Goal: Task Accomplishment & Management: Use online tool/utility

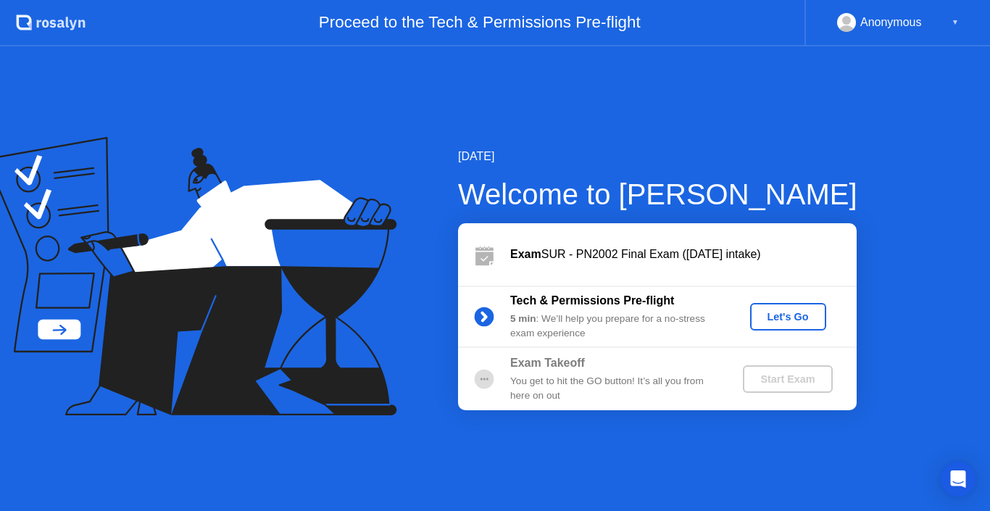
click at [774, 320] on div "Let's Go" at bounding box center [788, 317] width 64 height 12
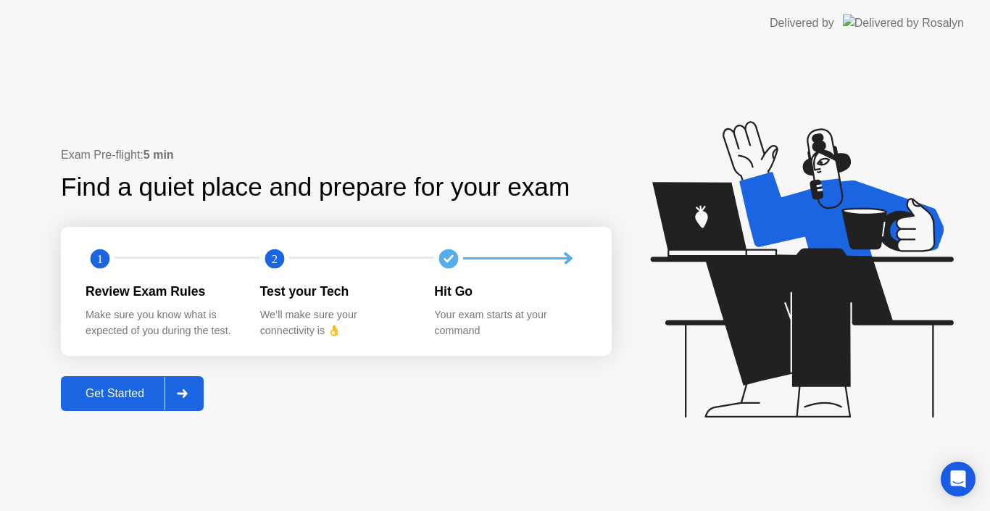
click at [140, 396] on div "Get Started" at bounding box center [114, 393] width 99 height 13
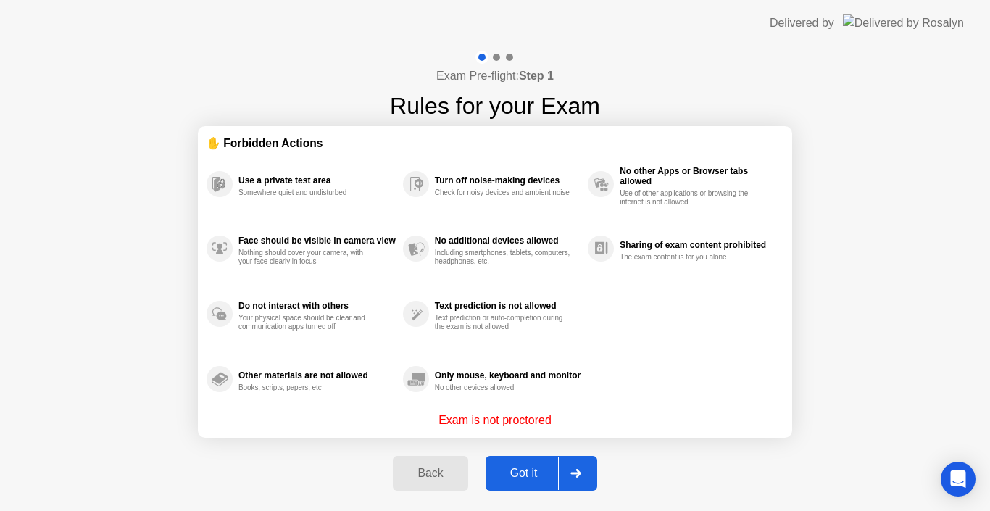
click at [572, 478] on div at bounding box center [575, 472] width 35 height 33
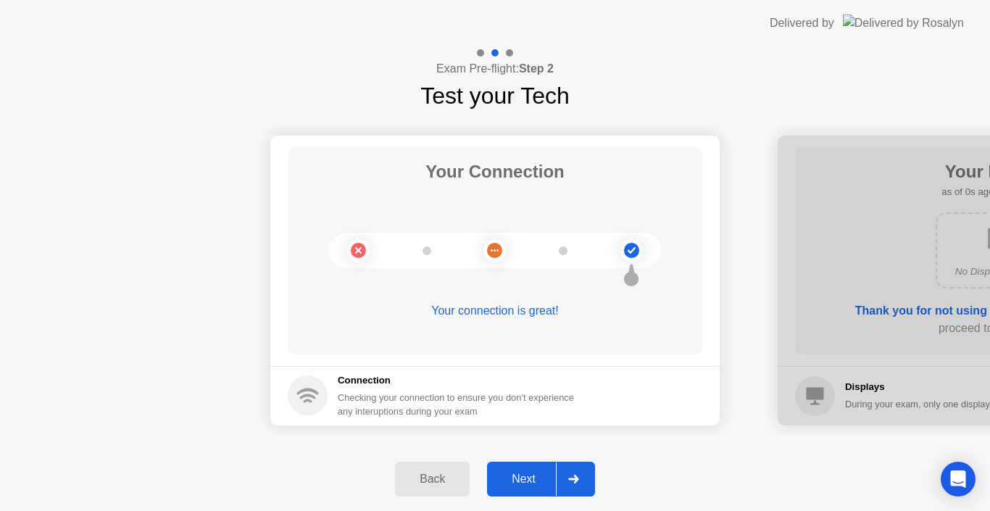
click at [574, 477] on icon at bounding box center [573, 479] width 11 height 9
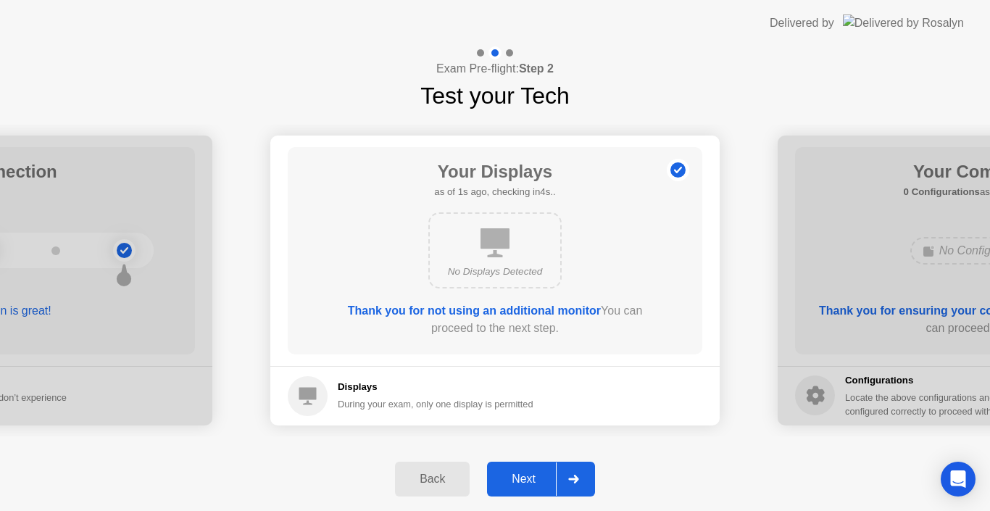
click at [574, 477] on icon at bounding box center [573, 479] width 11 height 9
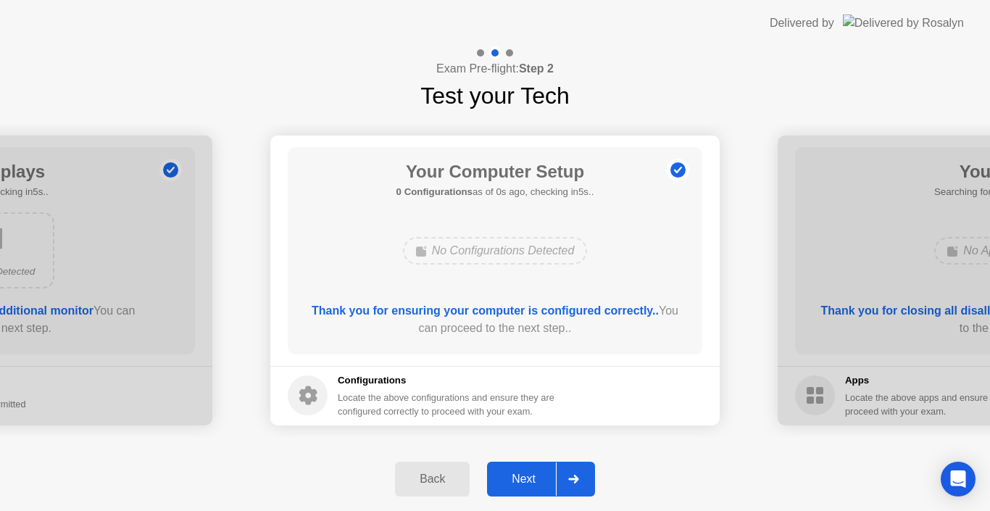
click at [574, 477] on icon at bounding box center [573, 479] width 11 height 9
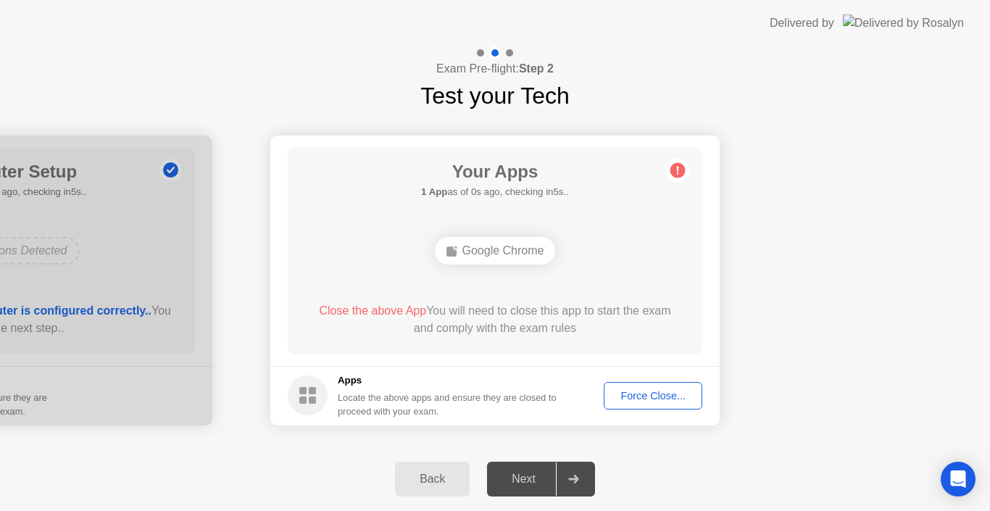
click at [574, 477] on icon at bounding box center [573, 479] width 11 height 9
click at [652, 400] on div "Force Close..." at bounding box center [653, 396] width 88 height 12
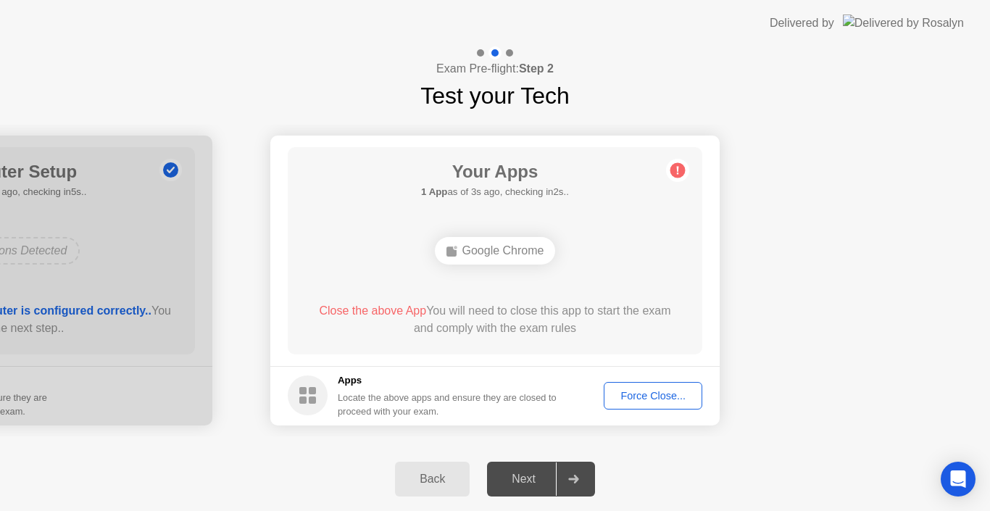
click at [669, 401] on div "Force Close..." at bounding box center [653, 396] width 88 height 12
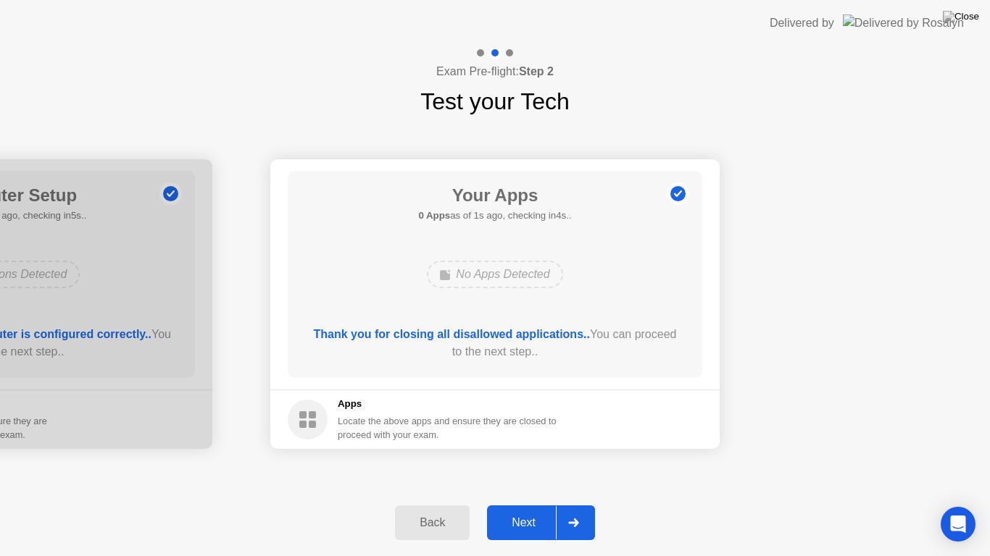
click at [569, 509] on div at bounding box center [573, 522] width 35 height 33
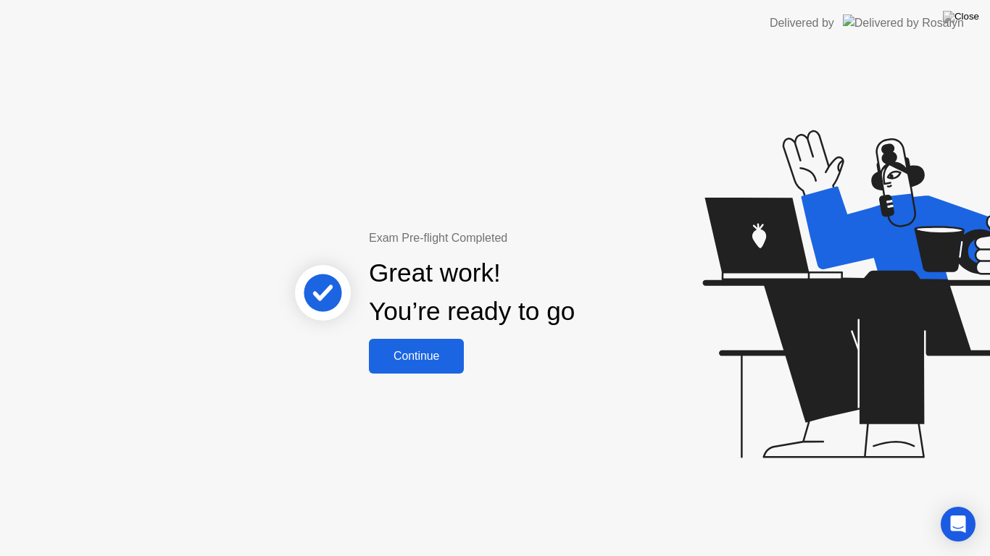
click at [423, 341] on button "Continue" at bounding box center [416, 356] width 95 height 35
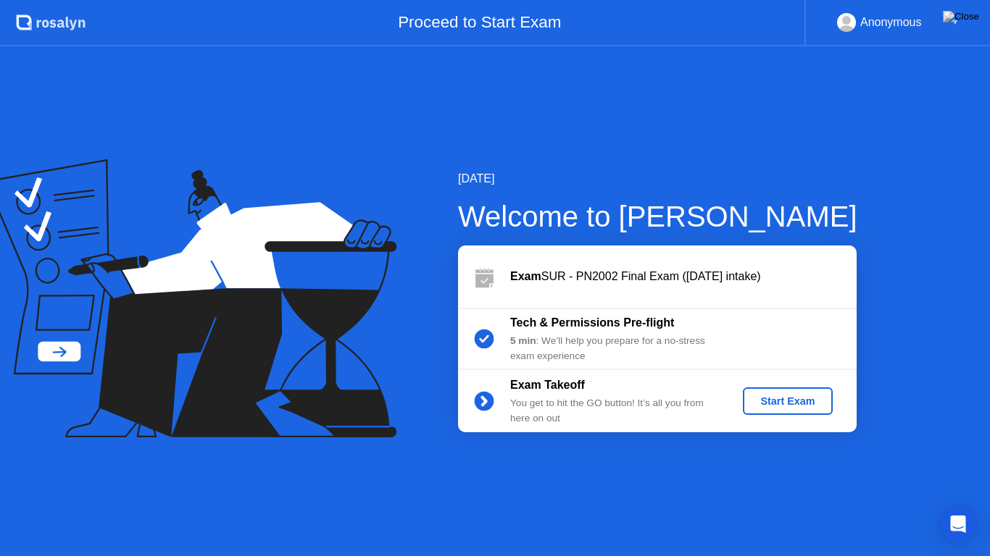
click at [753, 398] on div "Start Exam" at bounding box center [787, 402] width 78 height 12
